Goal: Navigation & Orientation: Find specific page/section

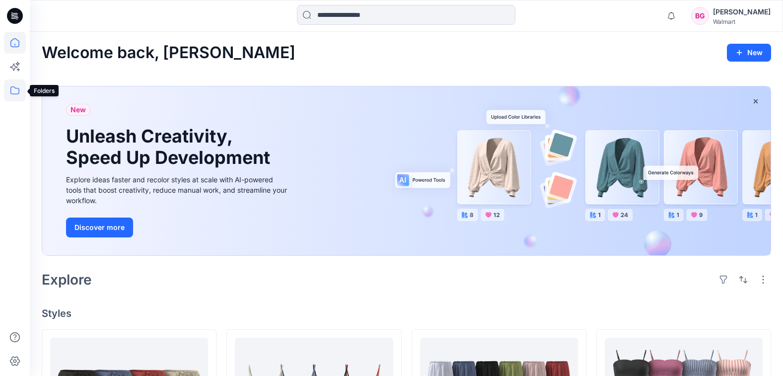
click at [9, 86] on icon at bounding box center [15, 90] width 22 height 22
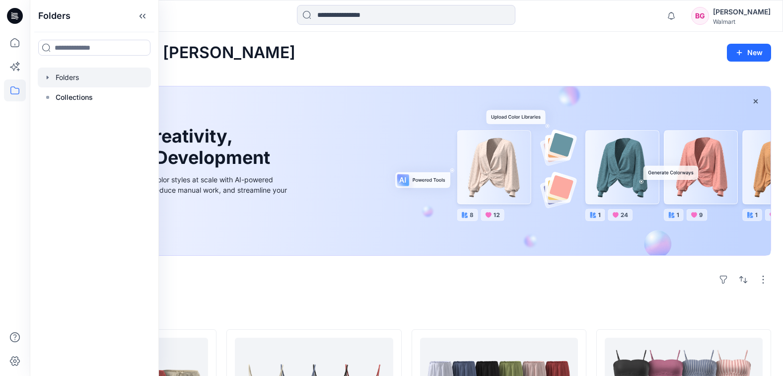
click at [86, 75] on div at bounding box center [94, 77] width 113 height 20
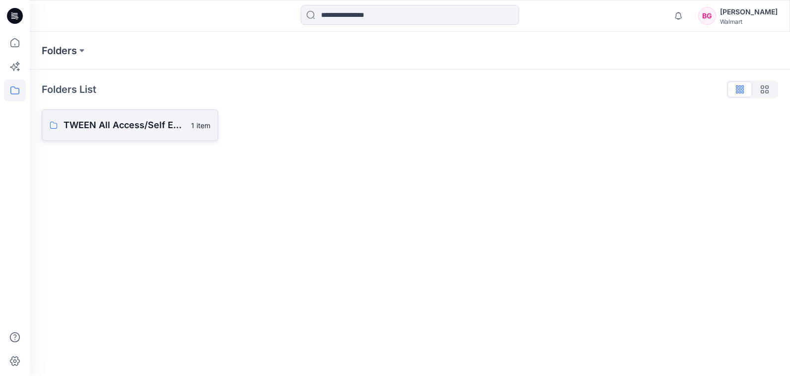
drag, startPoint x: 176, startPoint y: 122, endPoint x: 151, endPoint y: 116, distance: 25.6
click at [150, 115] on link "TWEEN All Access/Self Esteem D33 Girls 1 item" at bounding box center [130, 125] width 177 height 32
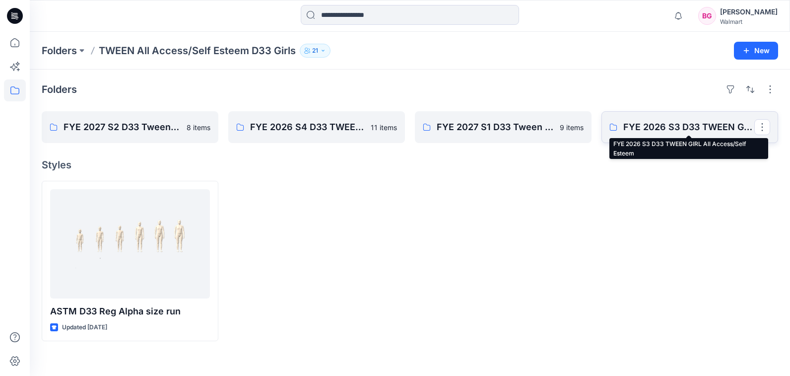
click at [680, 124] on p "FYE 2026 S3 D33 TWEEN GIRL All Access/Self Esteem" at bounding box center [688, 127] width 131 height 14
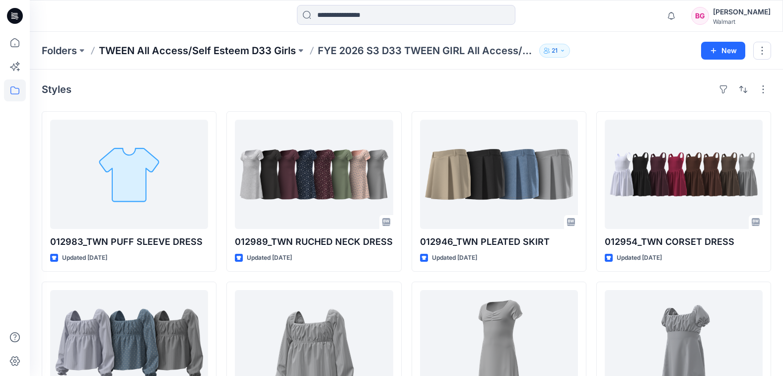
click at [289, 47] on p "TWEEN All Access/Self Esteem D33 Girls" at bounding box center [197, 51] width 197 height 14
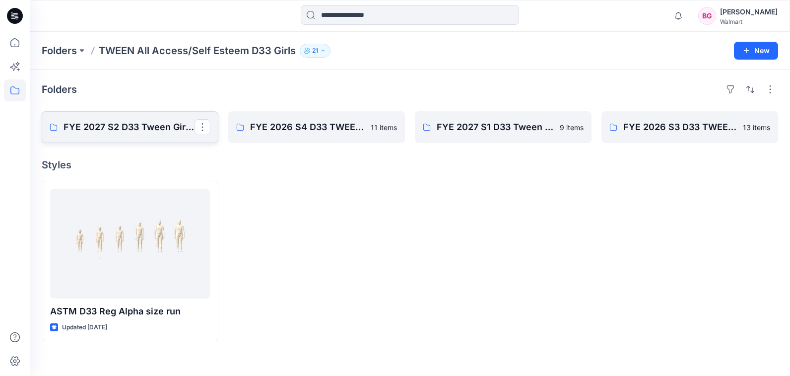
click at [162, 129] on p "FYE 2027 S2 D33 Tween Girl All Access/Self Esteem" at bounding box center [129, 127] width 131 height 14
